Goal: Task Accomplishment & Management: Use online tool/utility

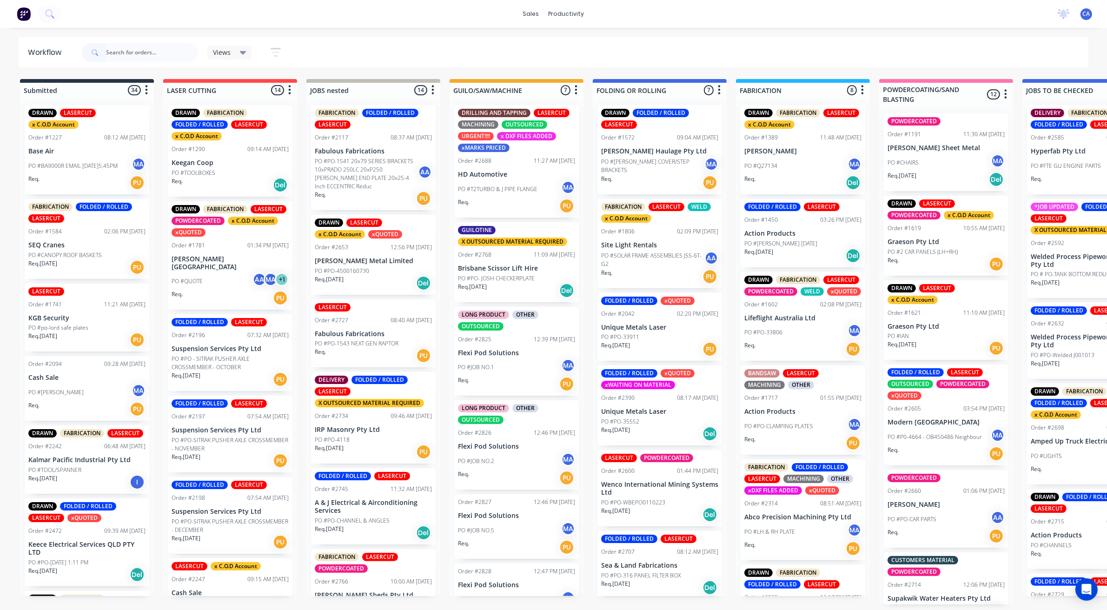
click at [530, 379] on div "Req. PU" at bounding box center [516, 384] width 117 height 16
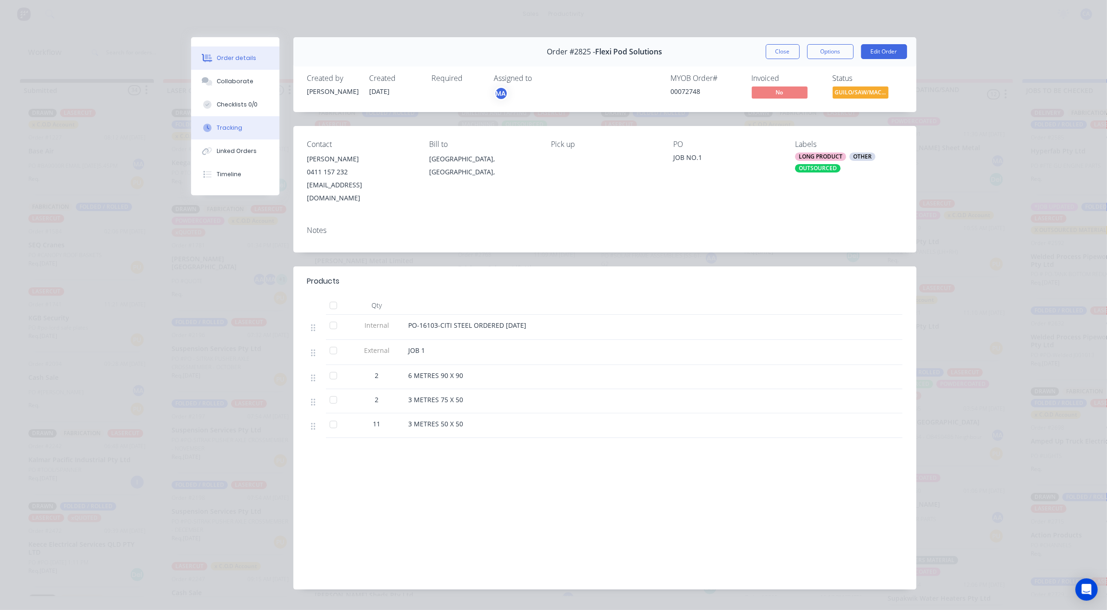
click at [249, 124] on button "Tracking" at bounding box center [235, 127] width 88 height 23
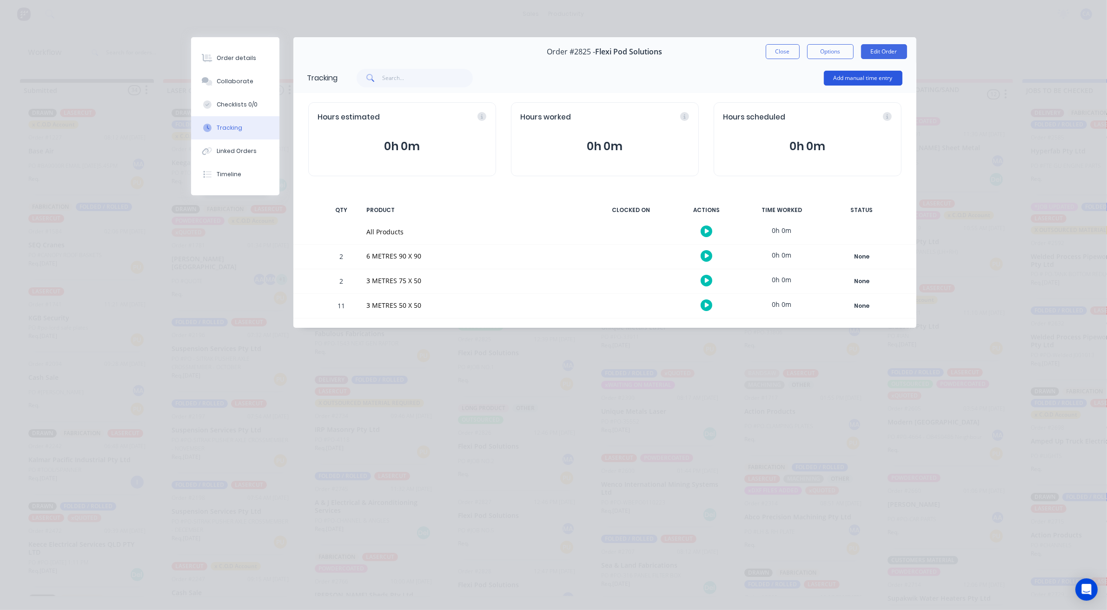
click at [840, 78] on button "Add manual time entry" at bounding box center [863, 78] width 79 height 15
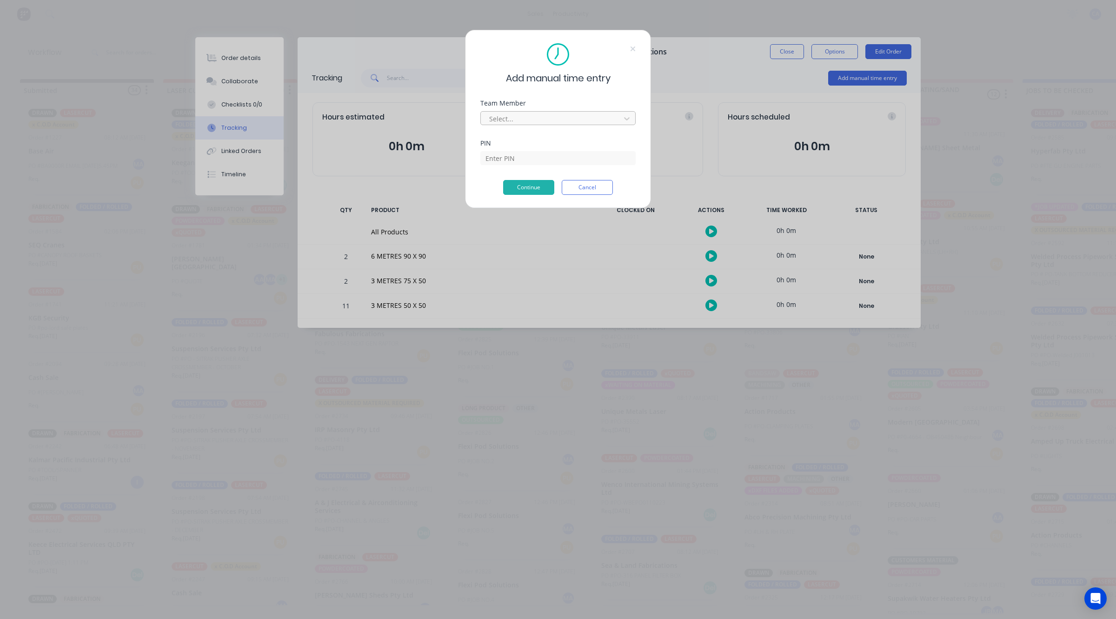
click at [587, 123] on div at bounding box center [551, 119] width 127 height 12
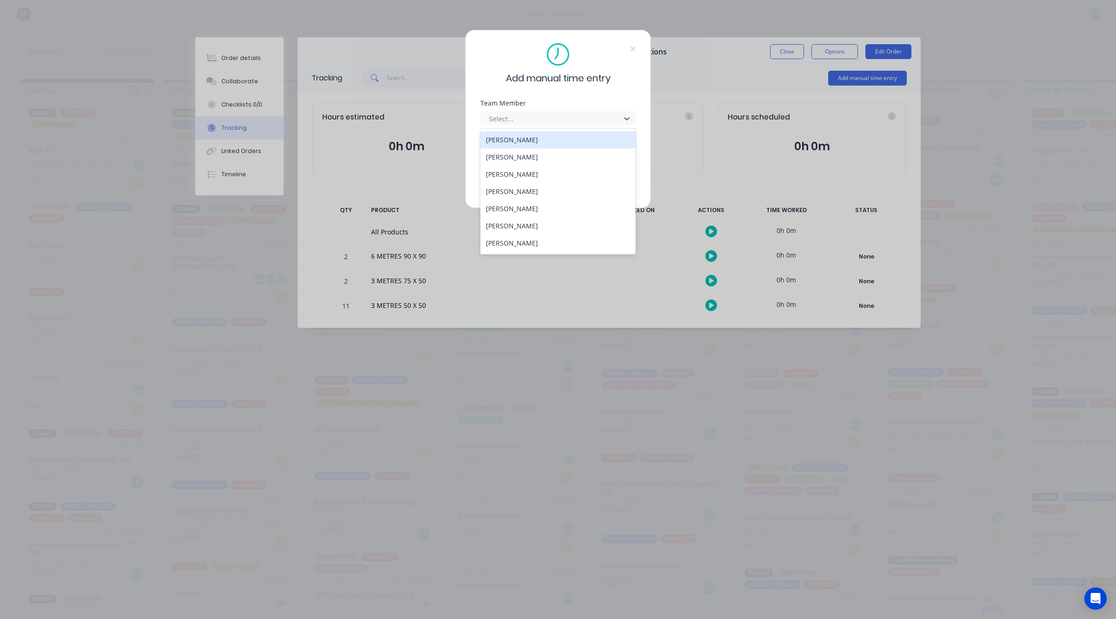
scroll to position [50, 0]
click at [545, 209] on div "[PERSON_NAME]" at bounding box center [557, 209] width 155 height 17
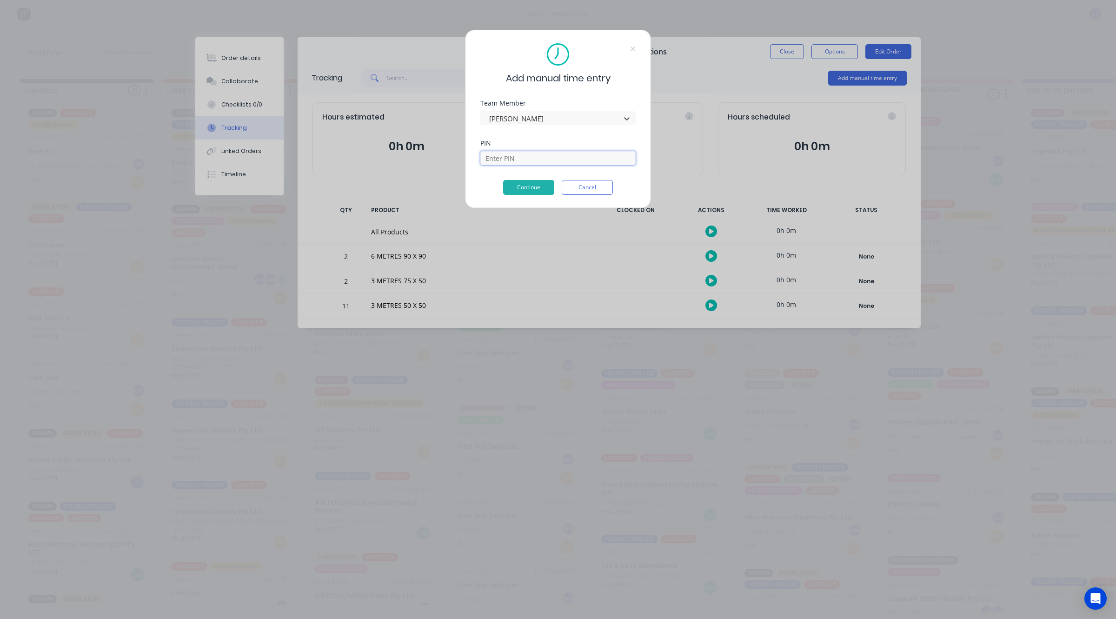
click at [537, 159] on input at bounding box center [557, 158] width 155 height 14
type input "0000"
click at [526, 191] on button "Continue" at bounding box center [528, 187] width 51 height 15
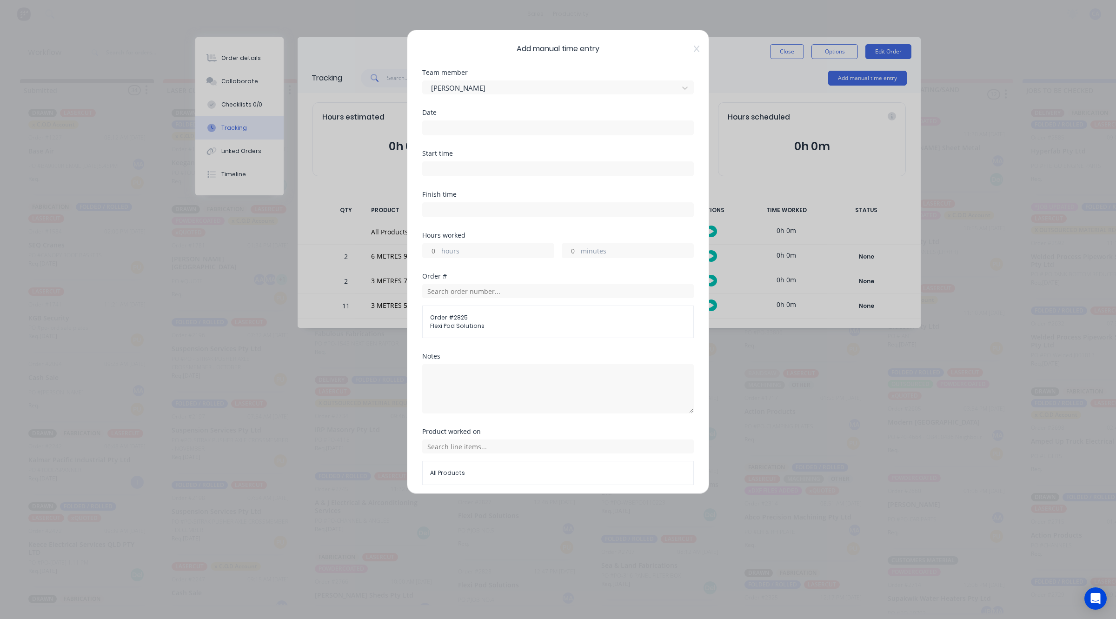
click at [478, 126] on input at bounding box center [558, 128] width 271 height 14
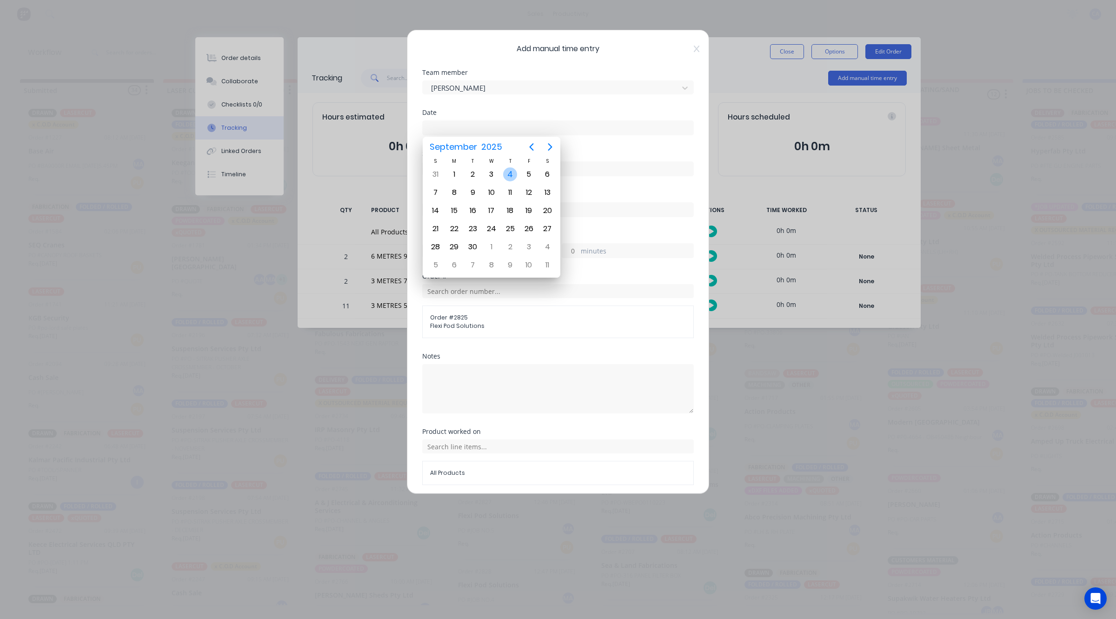
click at [509, 173] on div "4" at bounding box center [510, 174] width 14 height 14
type input "[DATE]"
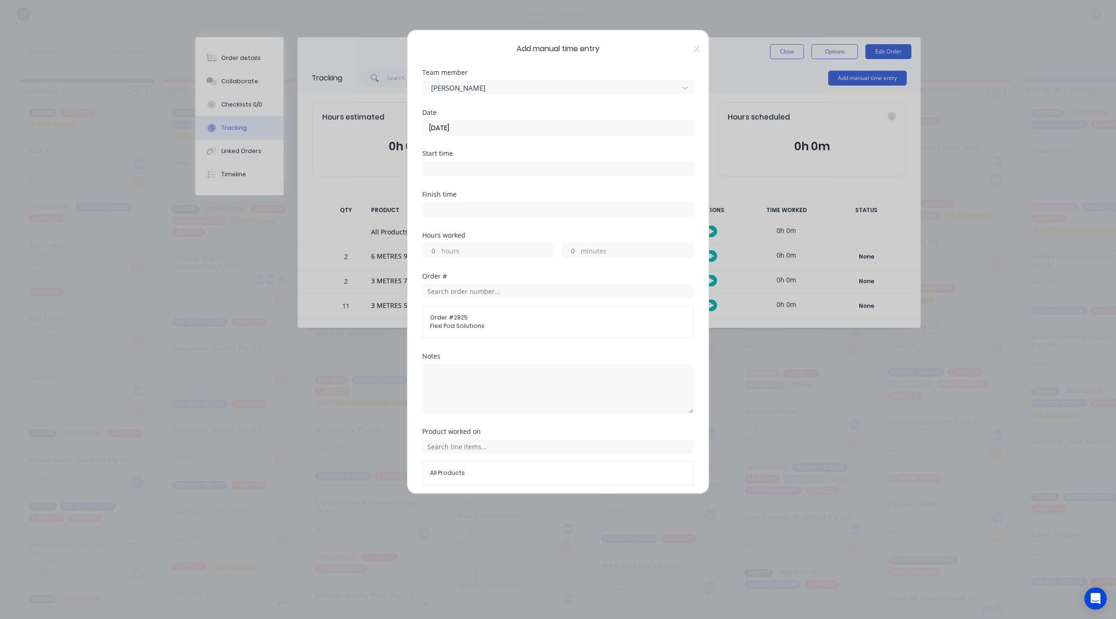
drag, startPoint x: 435, startPoint y: 256, endPoint x: 439, endPoint y: 250, distance: 6.9
click at [435, 256] on input "hours" at bounding box center [431, 251] width 16 height 14
type input "1"
drag, startPoint x: 571, startPoint y: 250, endPoint x: 575, endPoint y: 248, distance: 5.0
click at [571, 250] on input "minutes" at bounding box center [570, 251] width 16 height 14
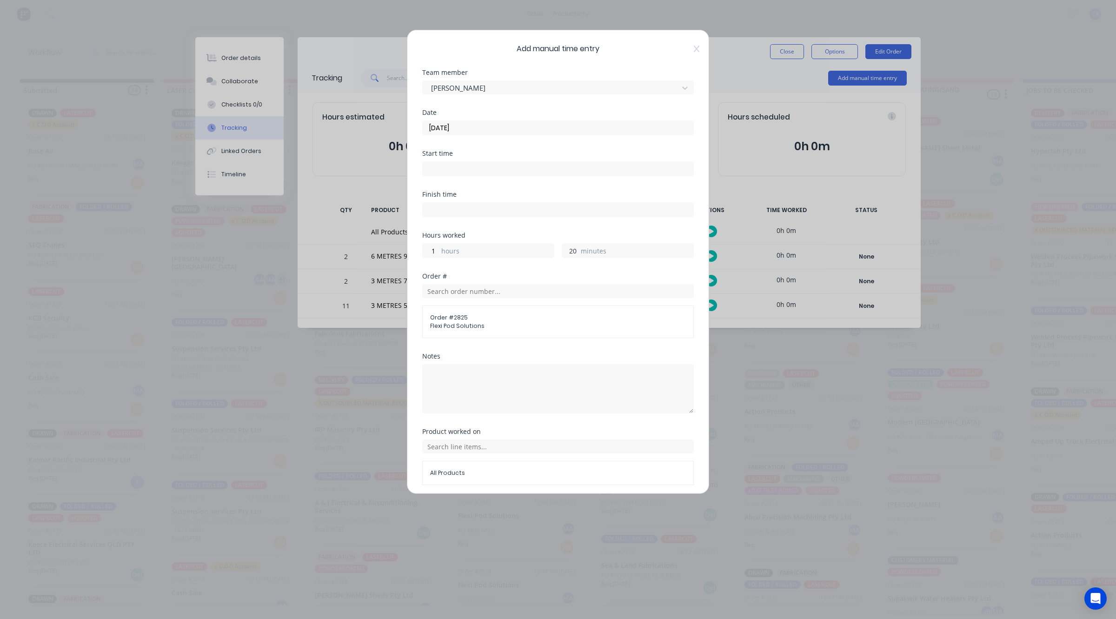
type input "2"
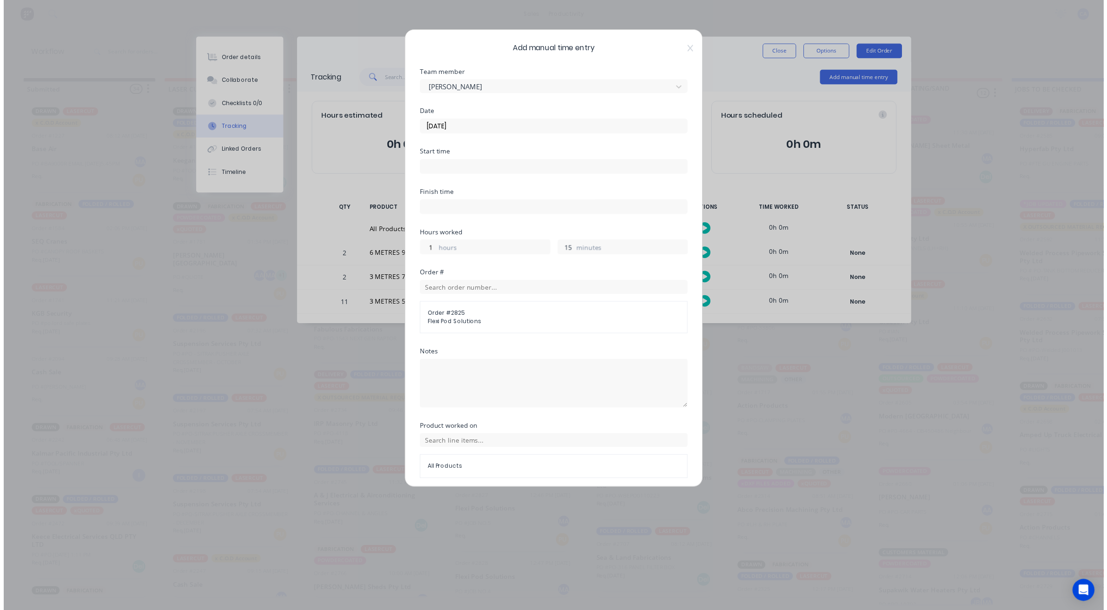
scroll to position [36, 0]
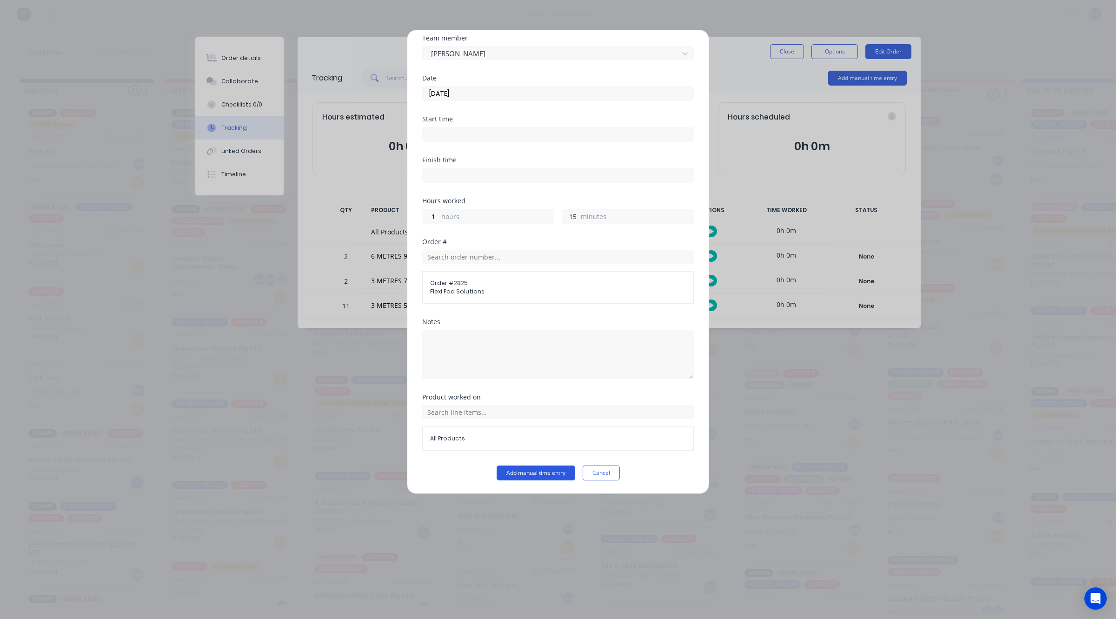
type input "15"
click at [541, 476] on button "Add manual time entry" at bounding box center [536, 473] width 79 height 15
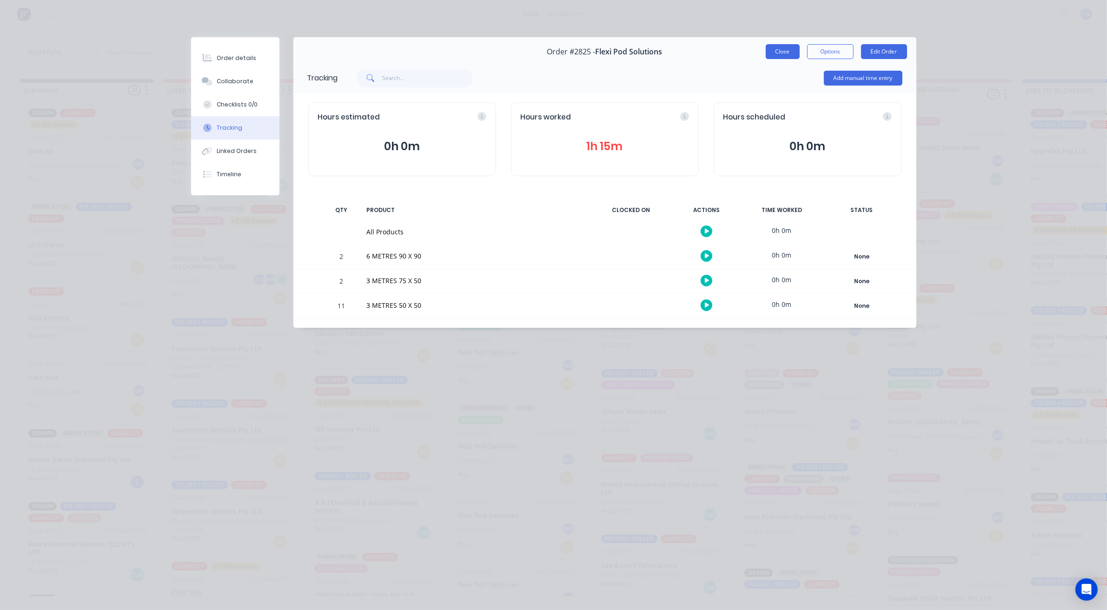
click at [784, 57] on button "Close" at bounding box center [783, 51] width 34 height 15
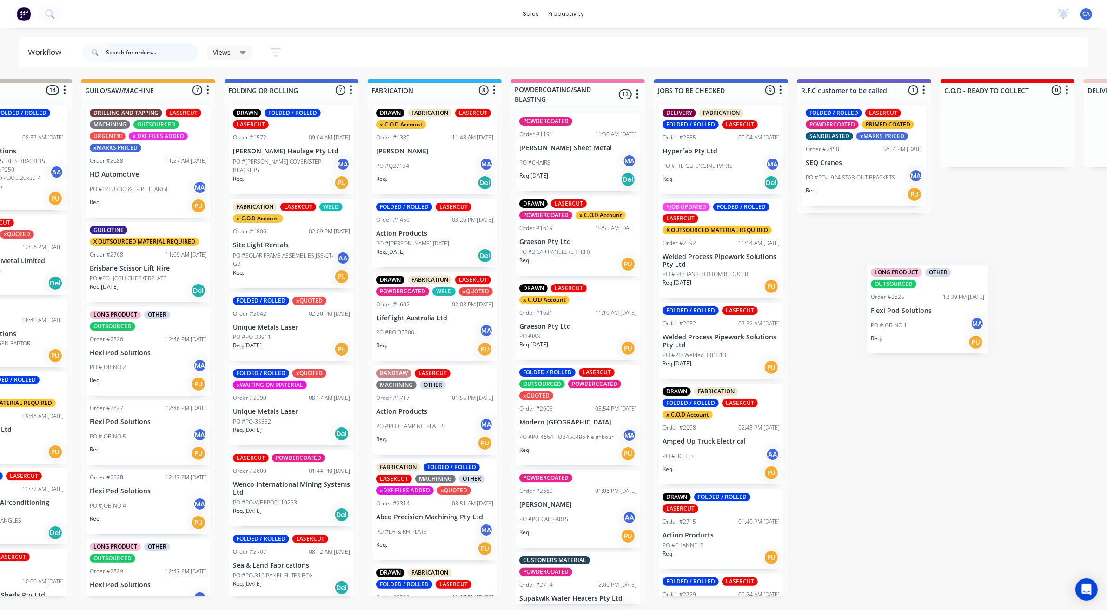
scroll to position [0, 380]
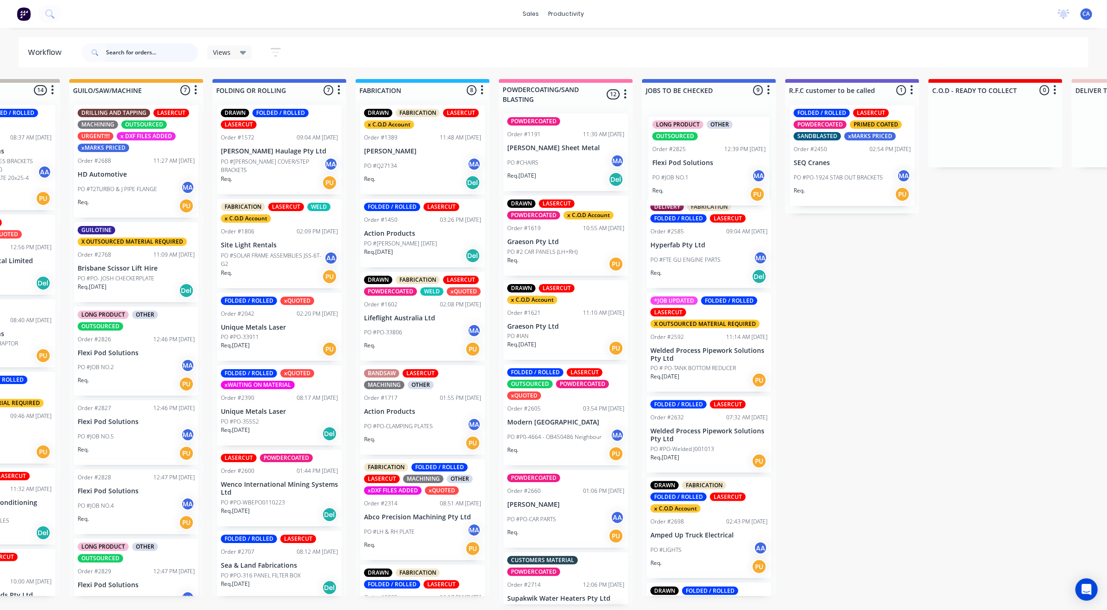
drag, startPoint x: 519, startPoint y: 372, endPoint x: 788, endPoint y: 253, distance: 294.2
click at [718, 183] on div "Submitted 34 Sort By Created date Required date Order number Customer name Most…" at bounding box center [860, 342] width 2495 height 526
click at [918, 304] on div "Submitted 34 Sort By Created date Required date Order number Customer name Most…" at bounding box center [860, 342] width 2495 height 526
